Goal: Information Seeking & Learning: Understand process/instructions

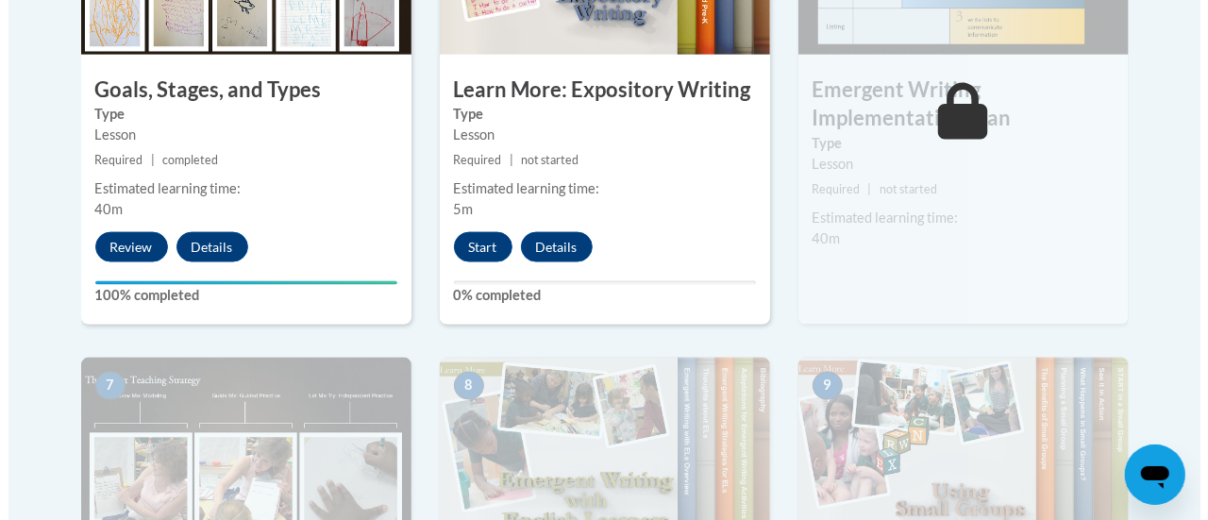
scroll to position [1289, 0]
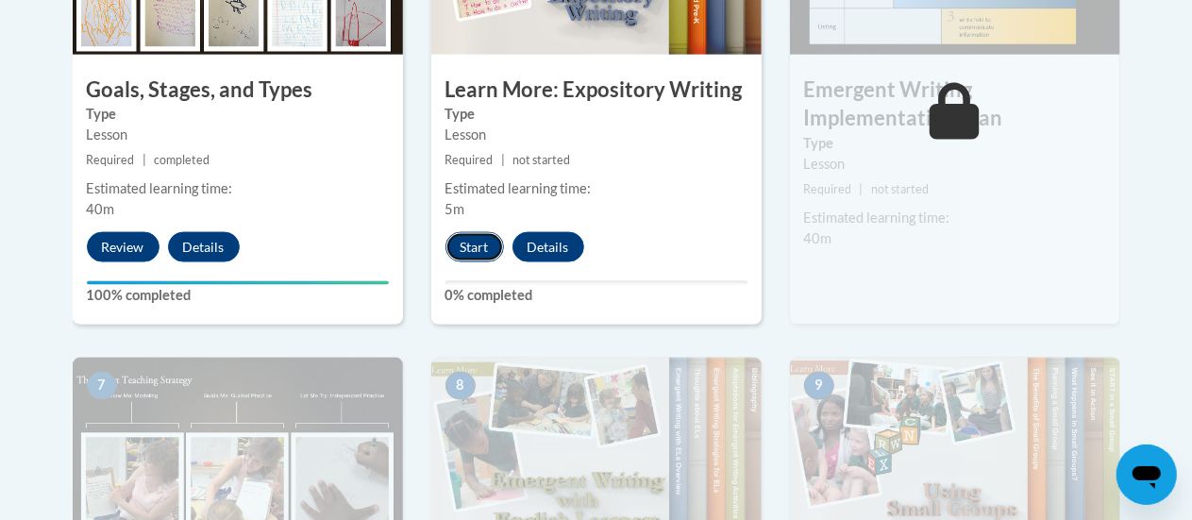
click at [467, 251] on button "Start" at bounding box center [474, 247] width 59 height 30
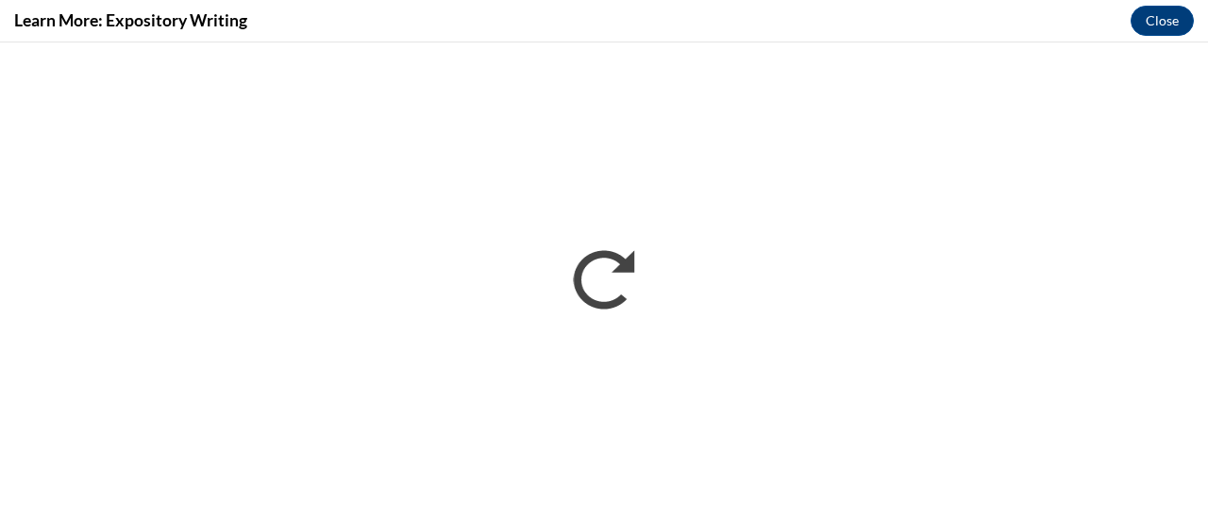
scroll to position [0, 0]
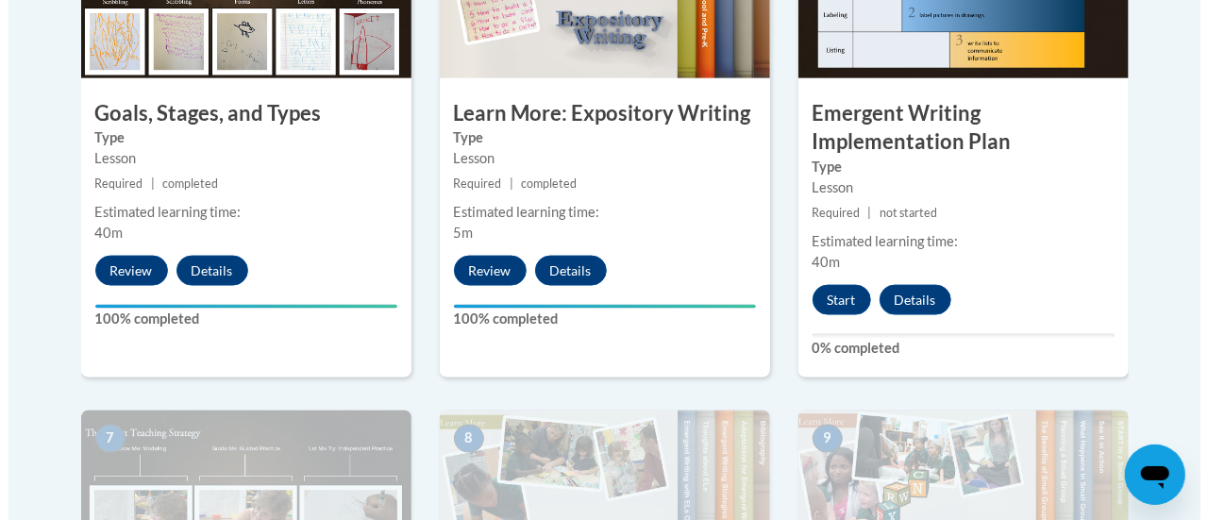
scroll to position [1257, 0]
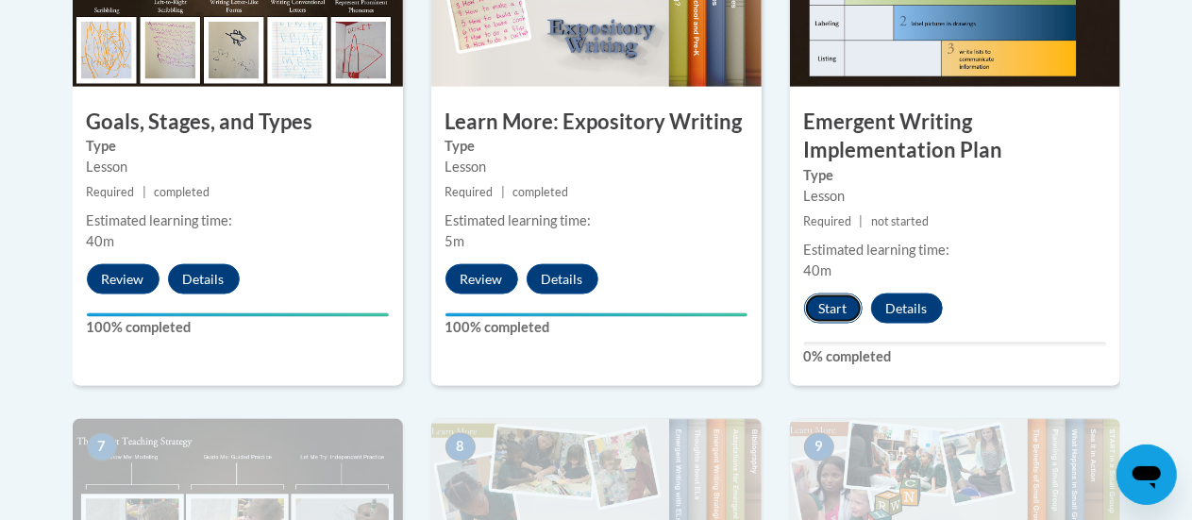
click at [825, 306] on button "Start" at bounding box center [833, 308] width 59 height 30
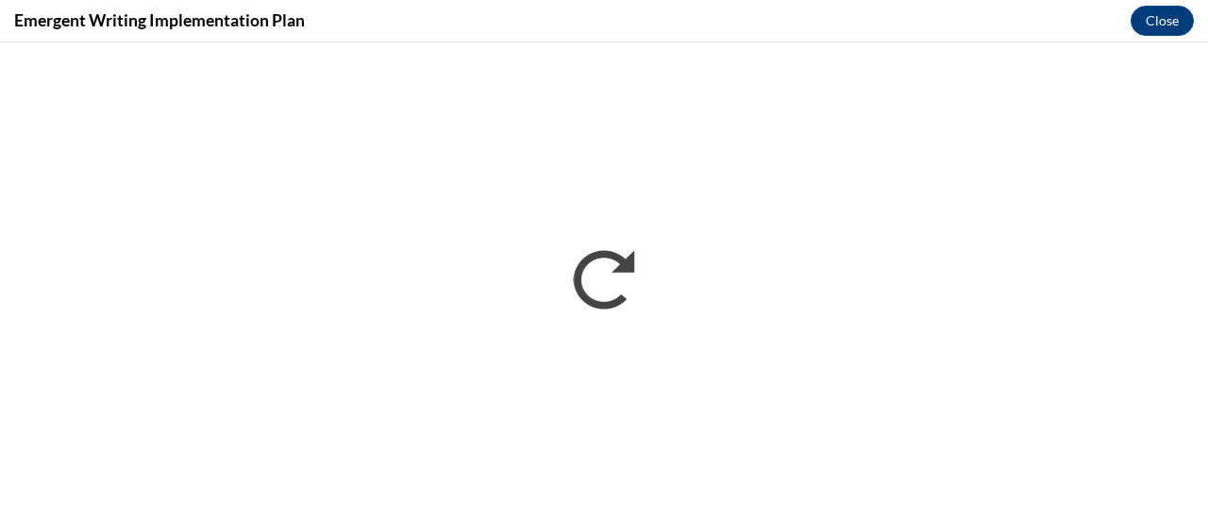
scroll to position [0, 0]
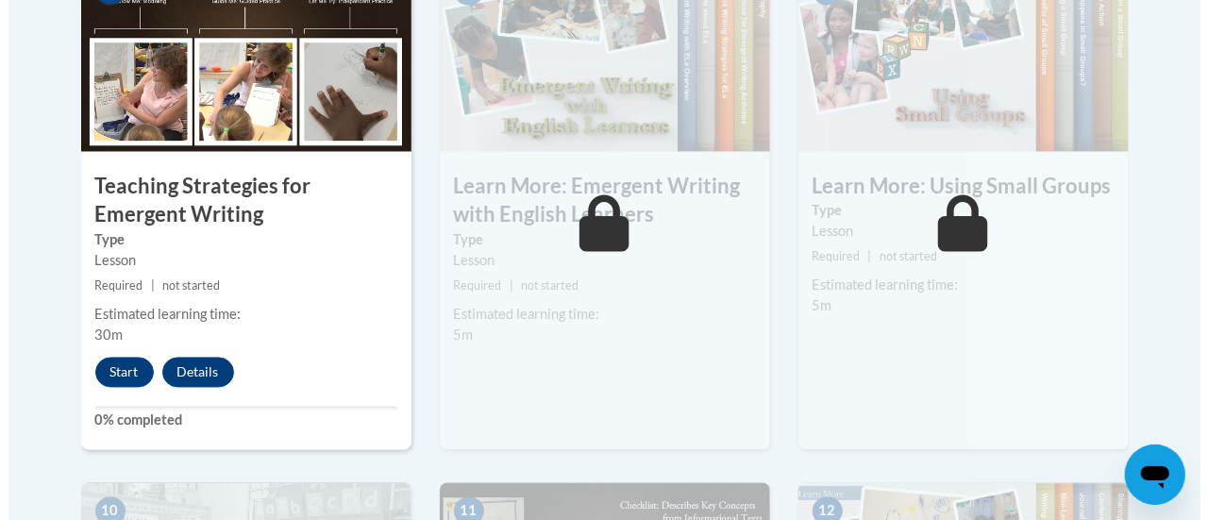
scroll to position [1722, 0]
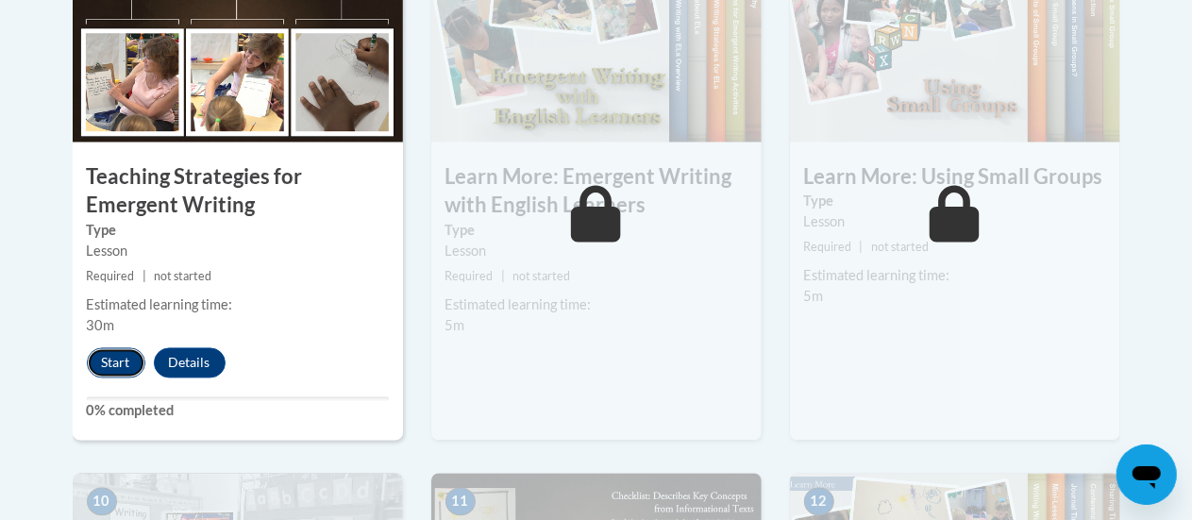
click at [122, 371] on button "Start" at bounding box center [116, 363] width 59 height 30
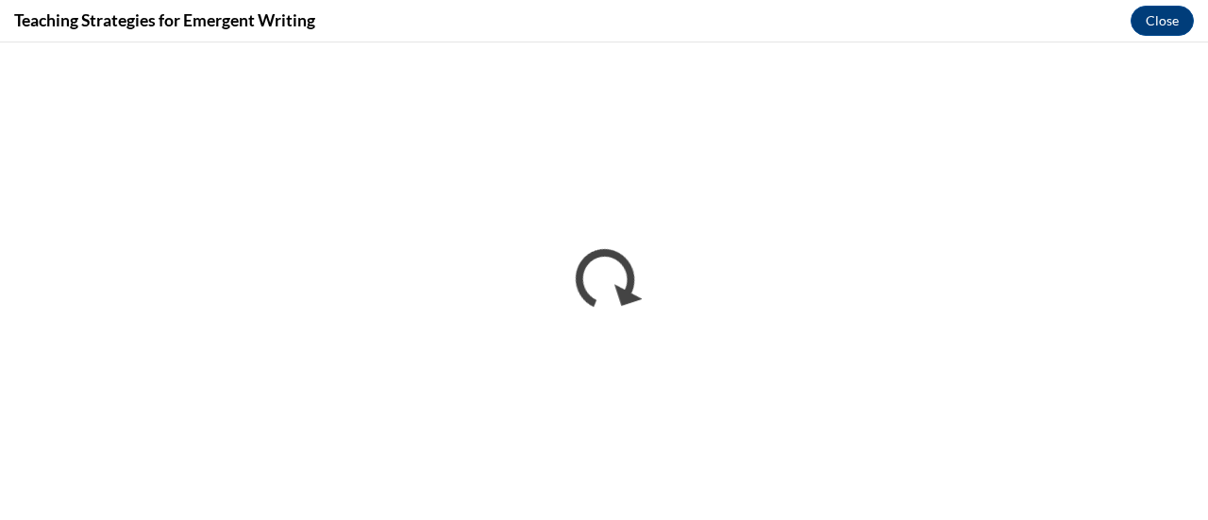
scroll to position [0, 0]
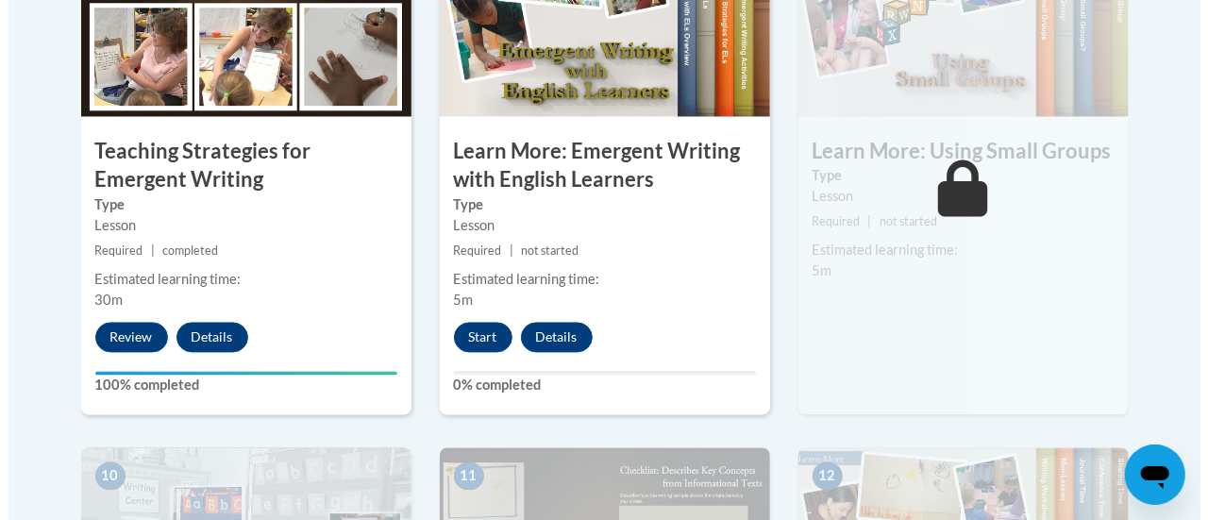
scroll to position [1770, 0]
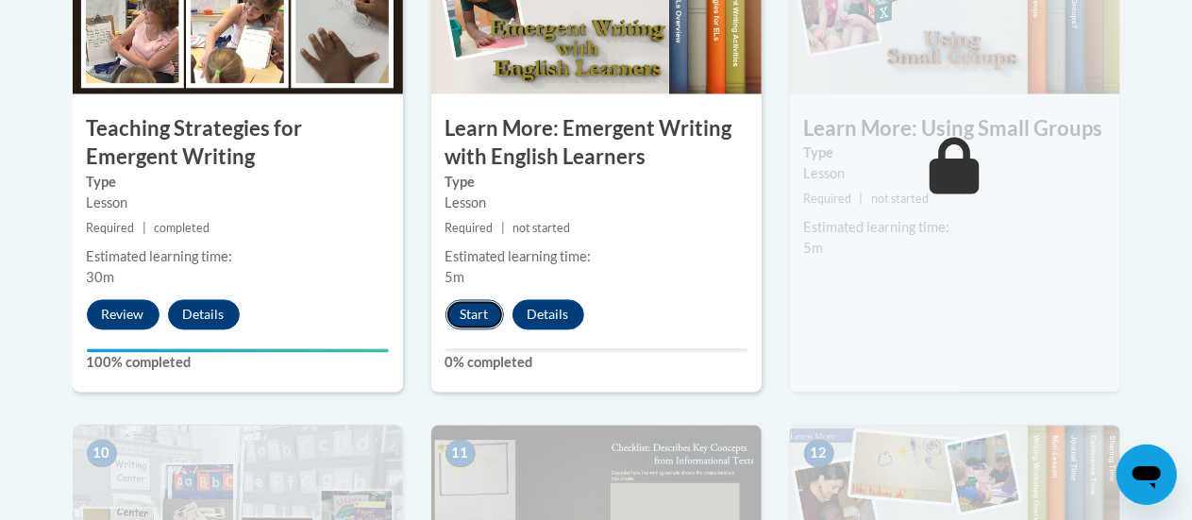
click at [471, 322] on button "Start" at bounding box center [474, 315] width 59 height 30
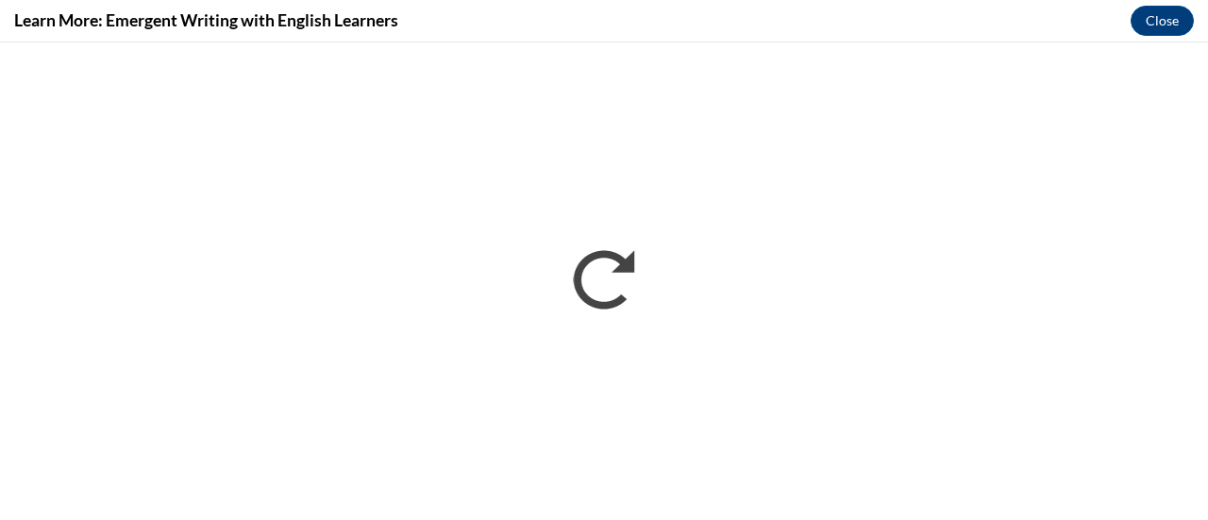
scroll to position [0, 0]
